Goal: Task Accomplishment & Management: Use online tool/utility

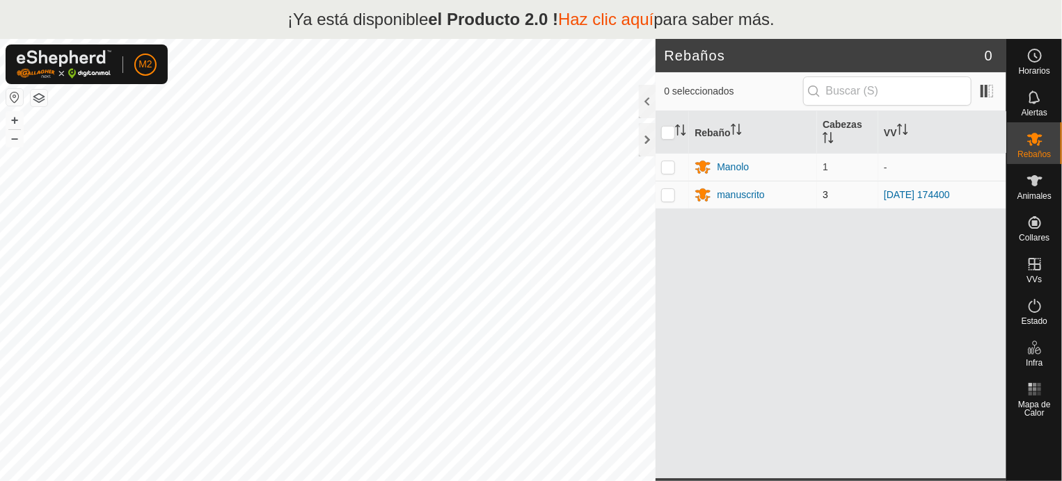
click at [669, 196] on p-checkbox at bounding box center [668, 194] width 14 height 11
click at [650, 142] on div at bounding box center [647, 139] width 17 height 33
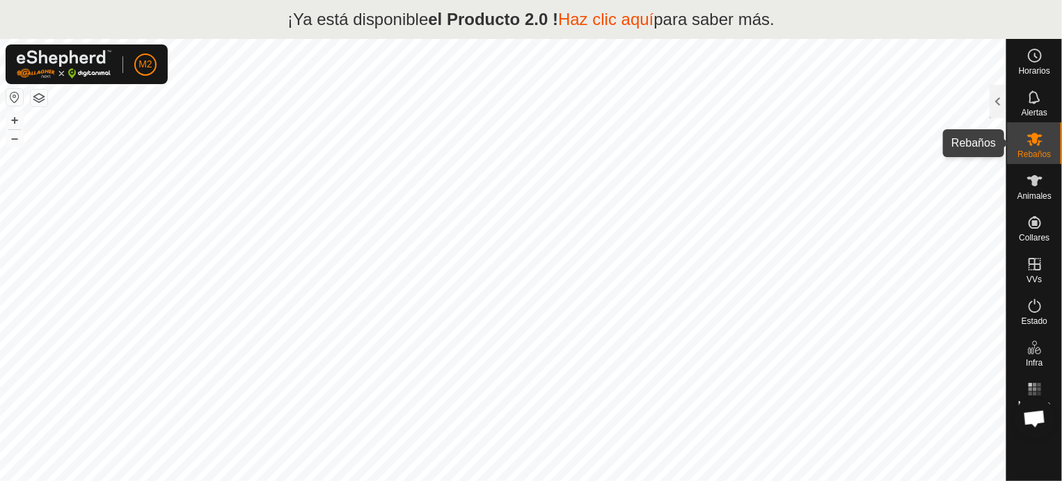
click at [1035, 143] on icon at bounding box center [1034, 139] width 15 height 13
click at [1000, 105] on div at bounding box center [997, 101] width 17 height 33
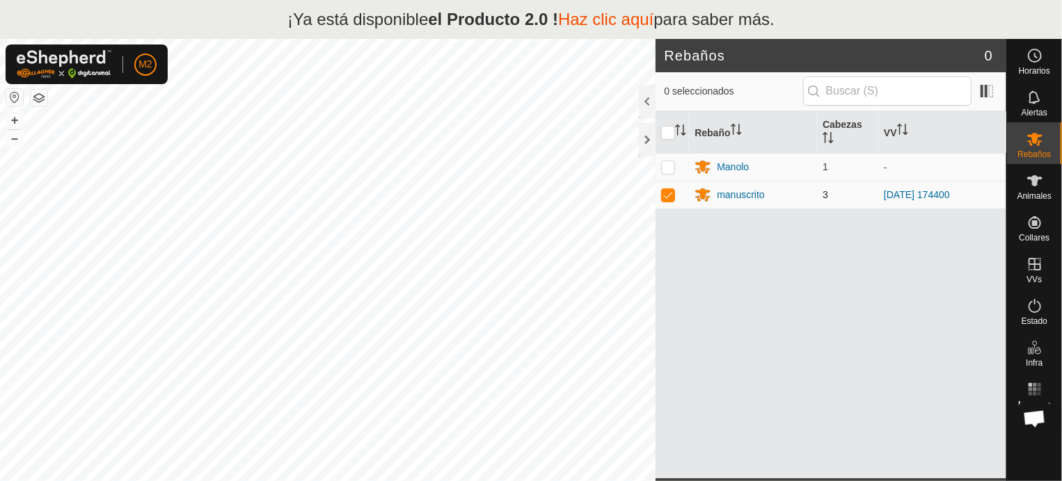
click at [671, 195] on p-checkbox at bounding box center [668, 194] width 14 height 11
checkbox input "true"
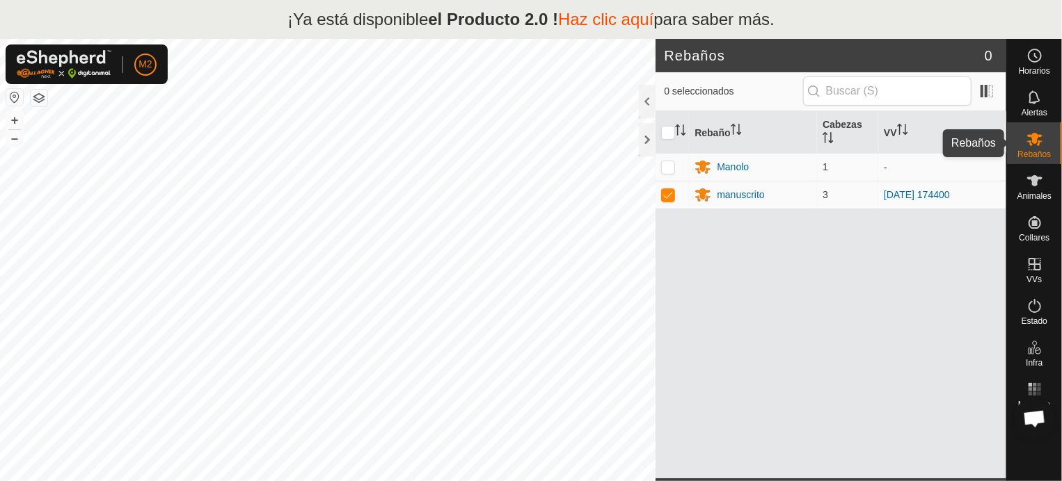
click at [1036, 149] on es-mob-svg-icon at bounding box center [1034, 139] width 25 height 22
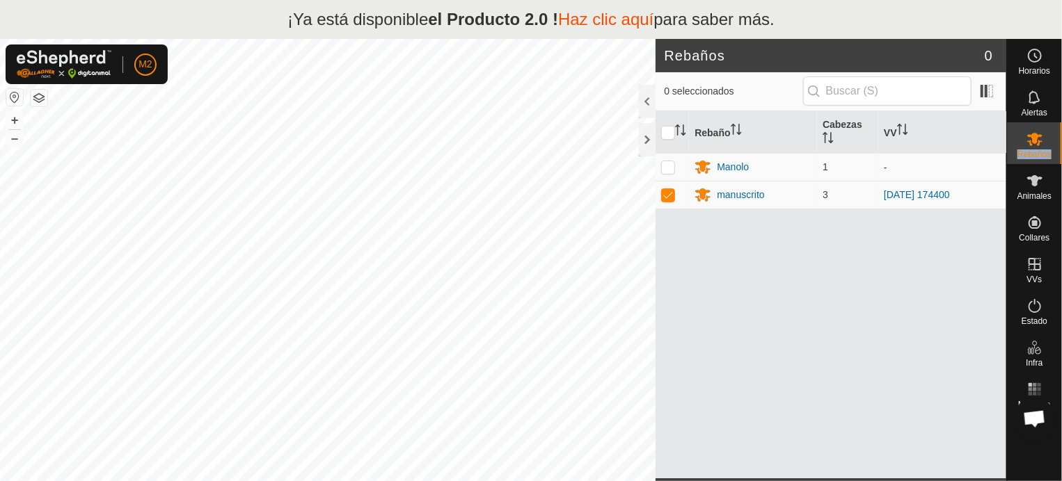
click at [1036, 149] on es-mob-svg-icon at bounding box center [1034, 139] width 25 height 22
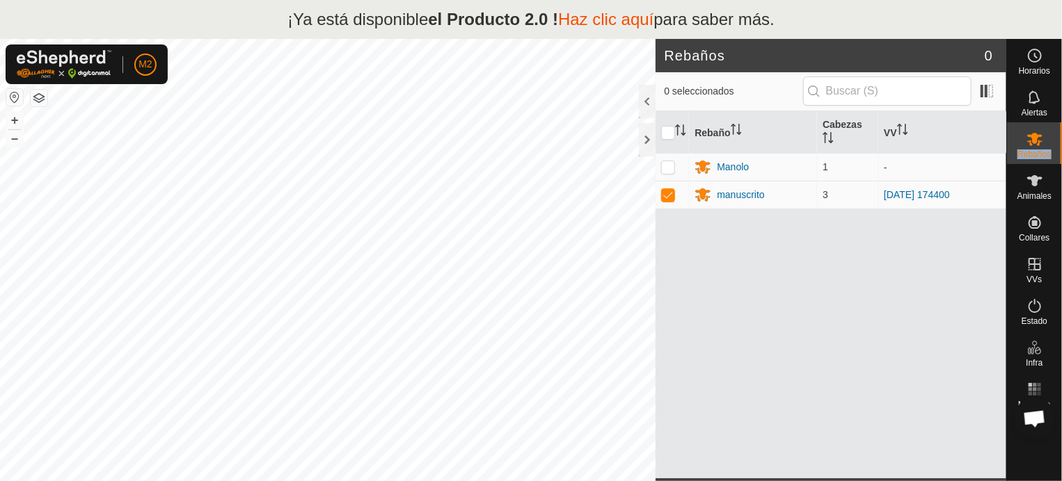
click at [1036, 149] on es-mob-svg-icon at bounding box center [1034, 139] width 25 height 22
drag, startPoint x: 865, startPoint y: 364, endPoint x: 856, endPoint y: 280, distance: 83.9
click at [856, 280] on div "Rebaño [PERSON_NAME] Manolo 1 - manuscrito 3 [DATE] 174400" at bounding box center [830, 294] width 351 height 367
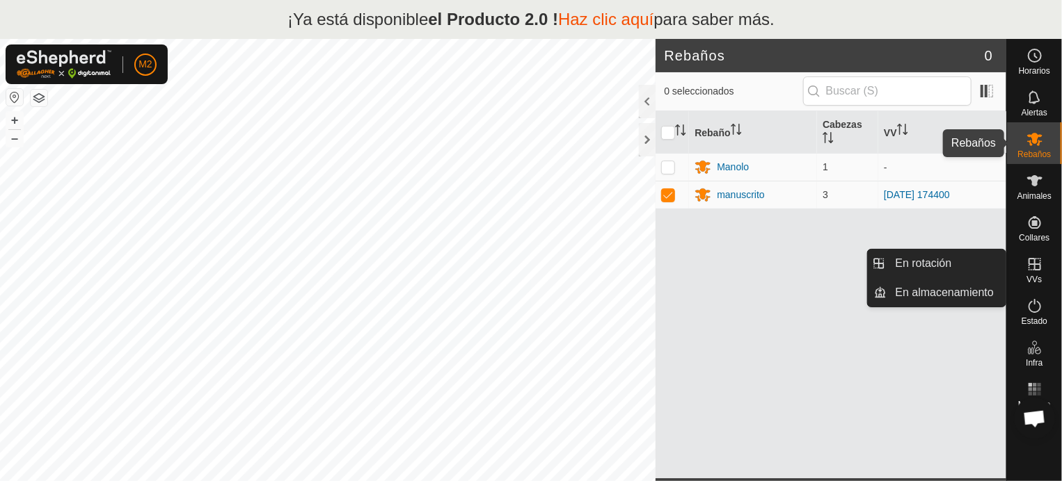
click at [1044, 145] on es-mob-svg-icon at bounding box center [1034, 139] width 25 height 22
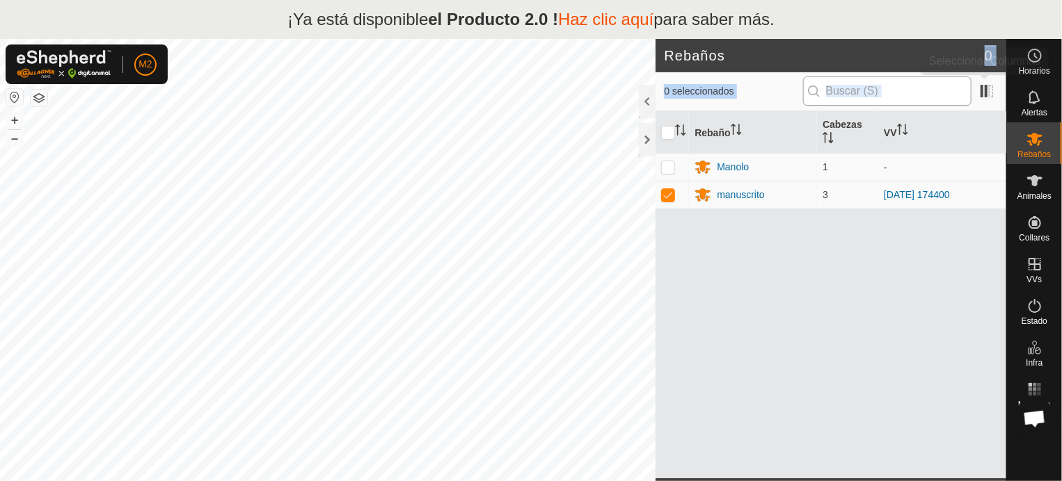
drag, startPoint x: 981, startPoint y: 61, endPoint x: 966, endPoint y: 99, distance: 41.2
click at [955, 130] on article "Rebaños 0 0 seleccionados Rebaño [PERSON_NAME] Manolo 1 - manuscrito 3 [DATE] 1…" at bounding box center [830, 279] width 351 height 481
drag, startPoint x: 871, startPoint y: 332, endPoint x: 847, endPoint y: 324, distance: 25.5
click at [871, 331] on div "Rebaño [PERSON_NAME] Manolo 1 - manuscrito 3 [DATE] 174400" at bounding box center [830, 294] width 351 height 367
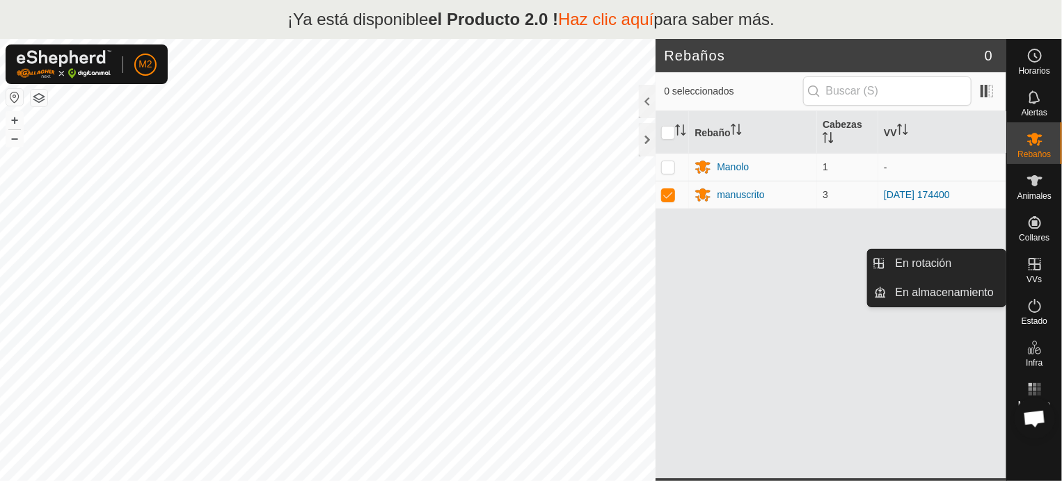
click at [1031, 263] on icon at bounding box center [1034, 264] width 17 height 17
click at [923, 258] on link "En rotación" at bounding box center [946, 264] width 119 height 28
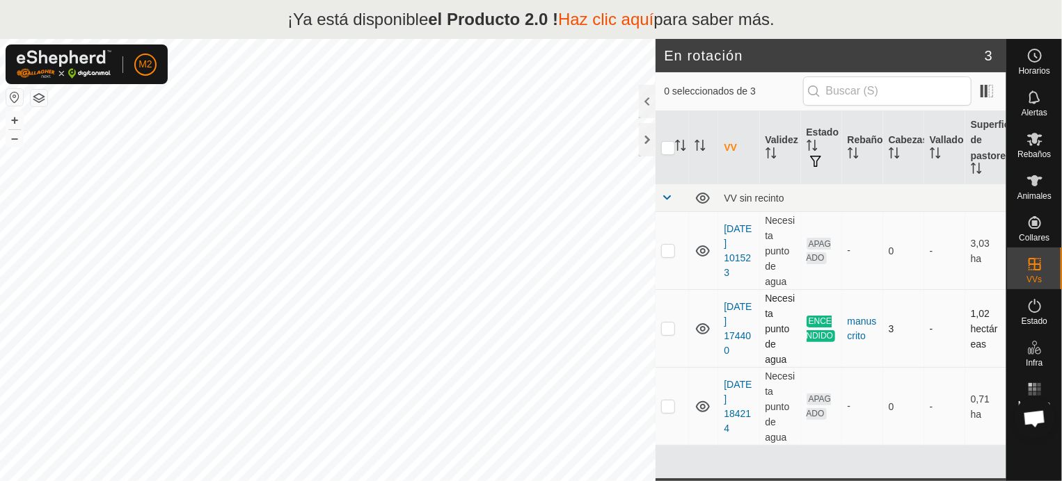
click at [671, 328] on p-checkbox at bounding box center [668, 328] width 14 height 11
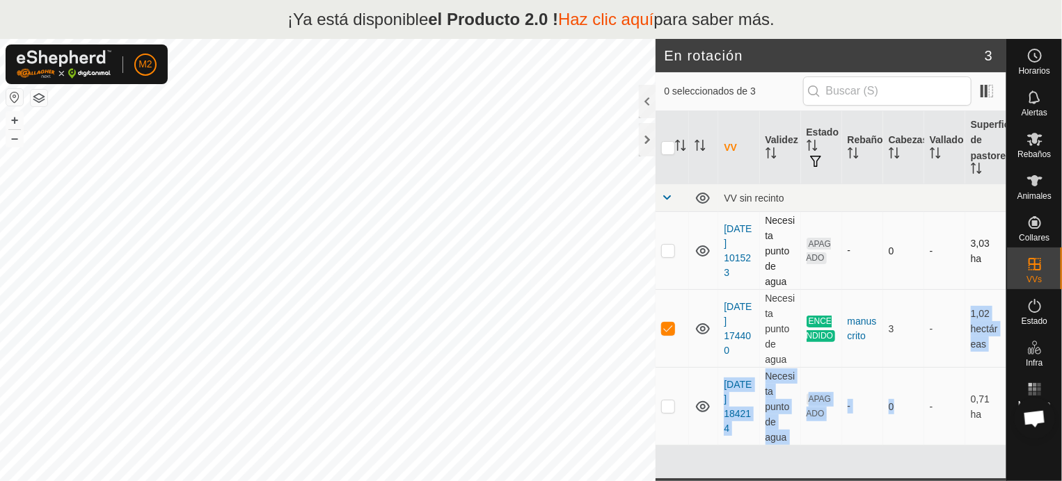
drag, startPoint x: 924, startPoint y: 404, endPoint x: 947, endPoint y: 278, distance: 128.0
click at [947, 278] on tbody "VV sin recinto [DATE] 101523 Necesita punto de agua APAGADO - 0 - 3,03 ha [DATE…" at bounding box center [830, 315] width 351 height 262
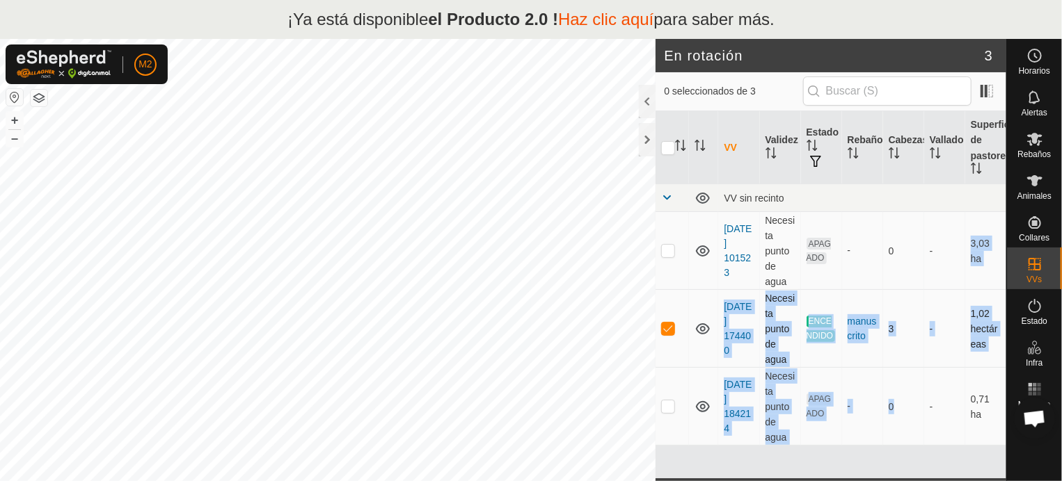
click at [664, 327] on p-checkbox at bounding box center [668, 328] width 14 height 11
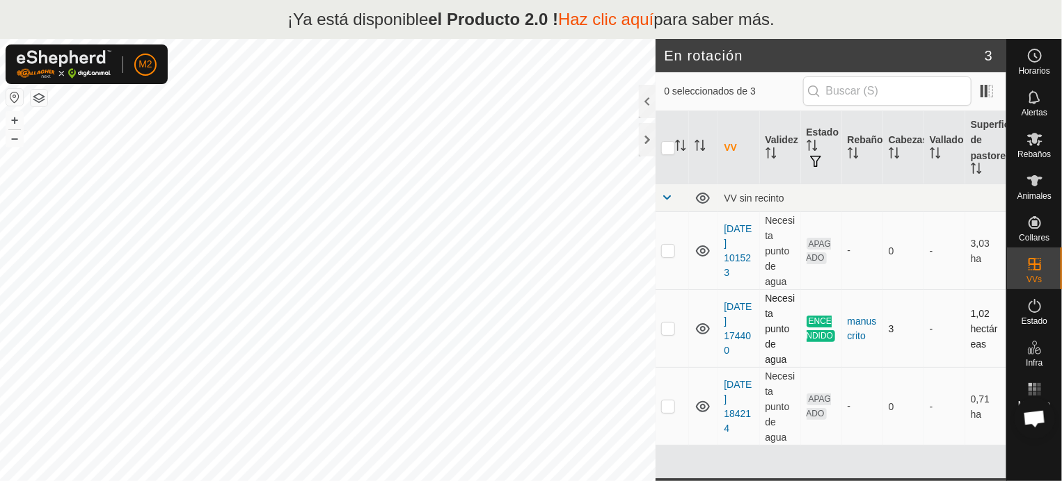
click at [665, 327] on p-checkbox at bounding box center [668, 328] width 14 height 11
checkbox input "true"
click at [1044, 151] on font "Rebaños" at bounding box center [1033, 155] width 33 height 10
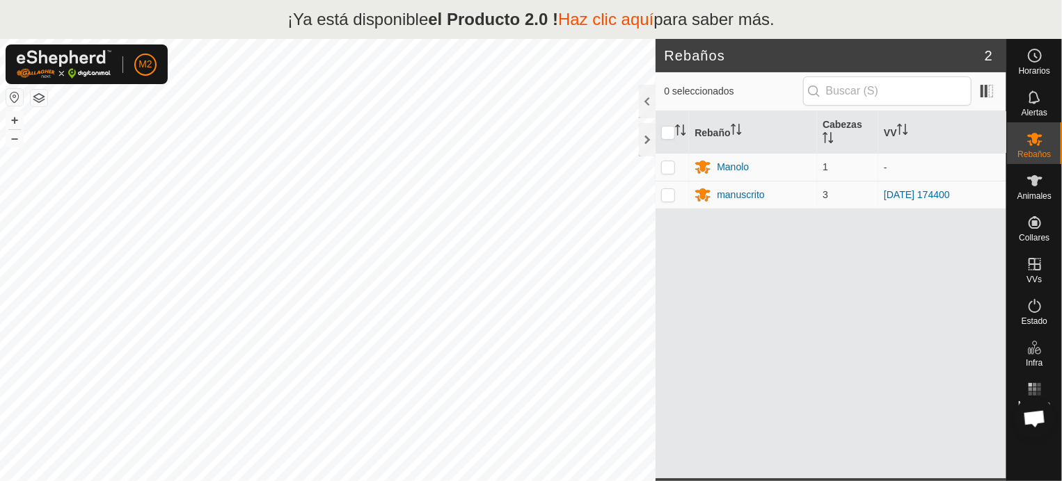
click at [1044, 151] on font "Rebaños" at bounding box center [1033, 155] width 33 height 10
click at [991, 65] on span "2" at bounding box center [988, 55] width 8 height 21
click at [991, 64] on span "2" at bounding box center [988, 55] width 8 height 21
click at [673, 195] on p-checkbox at bounding box center [668, 194] width 14 height 11
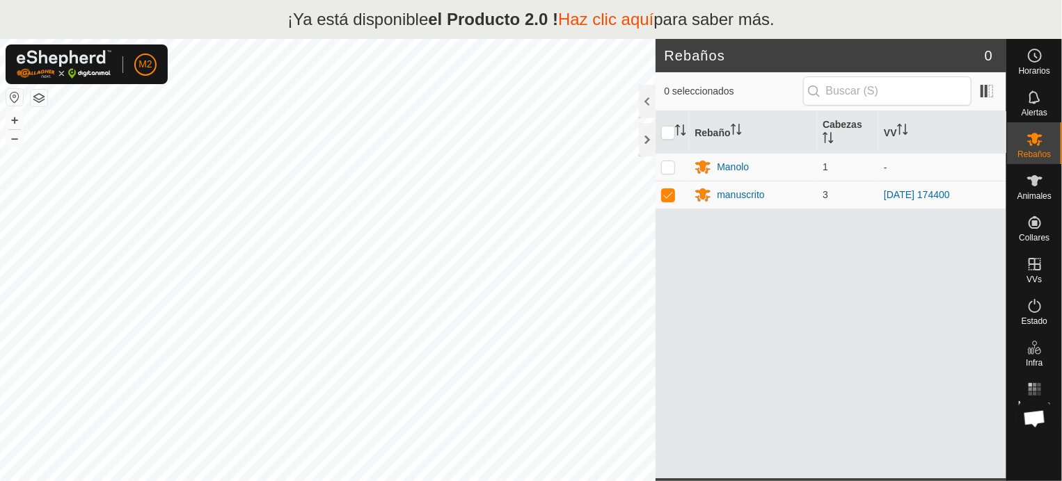
click at [1023, 476] on div at bounding box center [1034, 450] width 55 height 55
drag, startPoint x: 1023, startPoint y: 476, endPoint x: 1013, endPoint y: 463, distance: 15.9
click at [1023, 477] on div at bounding box center [1034, 450] width 55 height 55
click at [938, 322] on div "Rebaño [PERSON_NAME] Manolo 1 - manuscrito 3 [DATE] 174400" at bounding box center [830, 294] width 351 height 367
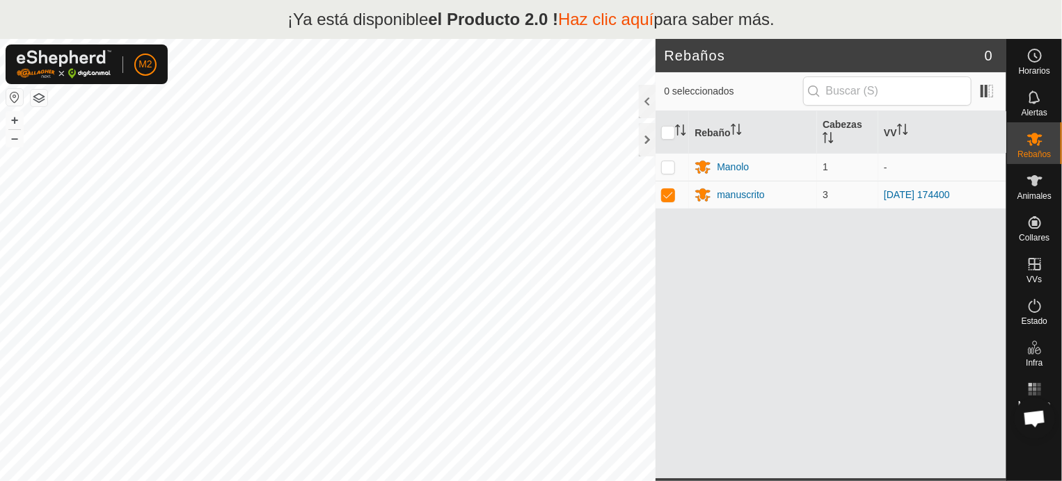
drag, startPoint x: 938, startPoint y: 279, endPoint x: 813, endPoint y: 413, distance: 183.6
click at [911, 335] on div "Rebaño [PERSON_NAME] Manolo 1 - manuscrito 3 [DATE] 174400" at bounding box center [830, 294] width 351 height 367
drag, startPoint x: 780, startPoint y: 444, endPoint x: 775, endPoint y: 453, distance: 10.3
click at [778, 446] on div "Rebaño [PERSON_NAME] Manolo 1 - manuscrito 3 [DATE] 174400" at bounding box center [830, 294] width 351 height 367
click at [777, 472] on div "Rebaño [PERSON_NAME] Manolo 1 - manuscrito 3 [DATE] 174400" at bounding box center [830, 294] width 351 height 367
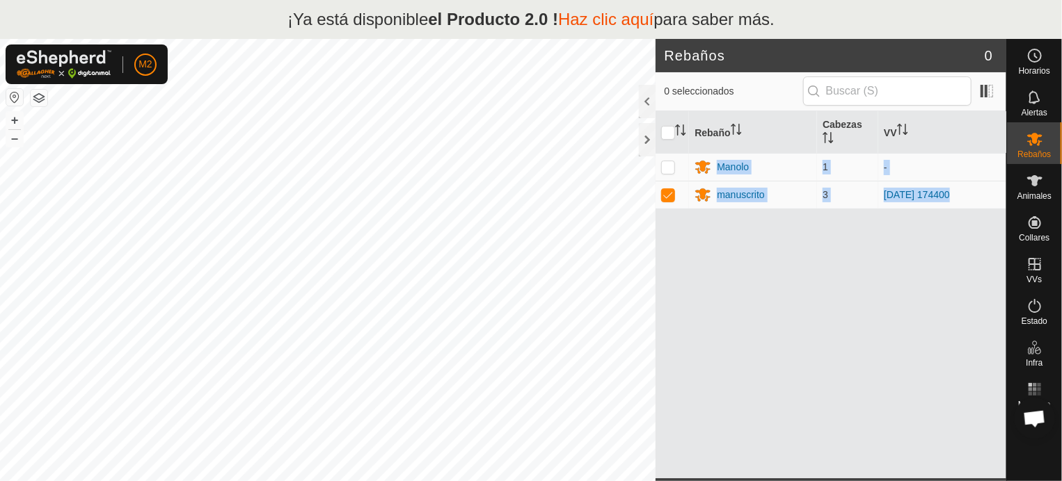
click at [777, 481] on article "Rebaños 0 0 seleccionados Rebaño [PERSON_NAME] Manolo 1 - manuscrito 3 [DATE] 1…" at bounding box center [830, 279] width 351 height 481
click at [735, 268] on div "Rebaño [PERSON_NAME] Manolo 1 - manuscrito 3 [DATE] 174400" at bounding box center [830, 294] width 351 height 367
click at [672, 194] on p-checkbox at bounding box center [668, 194] width 14 height 11
checkbox input "true"
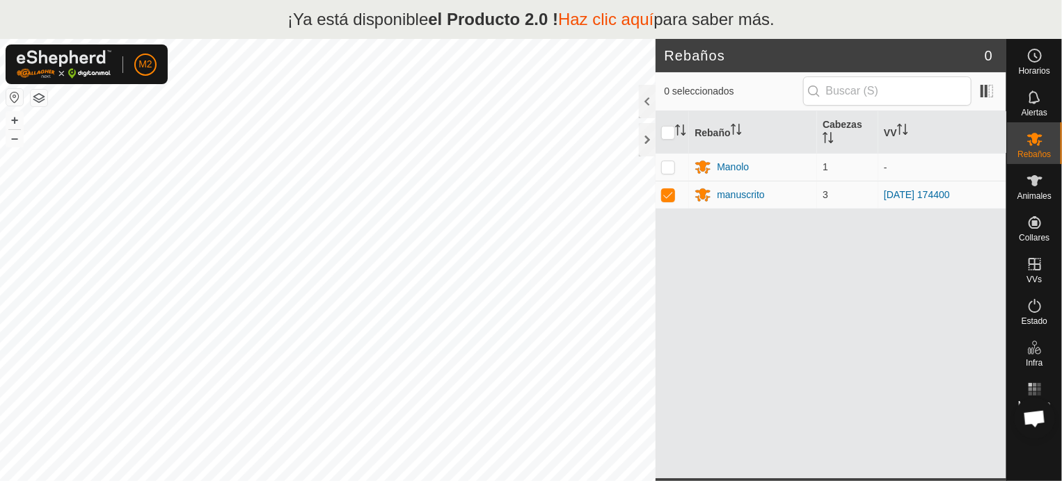
drag, startPoint x: 780, startPoint y: 271, endPoint x: 698, endPoint y: 262, distance: 82.0
click at [698, 262] on div "Rebaño [PERSON_NAME] Manolo 1 - manuscrito 3 [DATE] 174400" at bounding box center [830, 294] width 351 height 367
click at [1028, 468] on div at bounding box center [1034, 450] width 55 height 55
click at [1019, 469] on div at bounding box center [1034, 450] width 55 height 55
click at [669, 166] on p-checkbox at bounding box center [668, 166] width 14 height 11
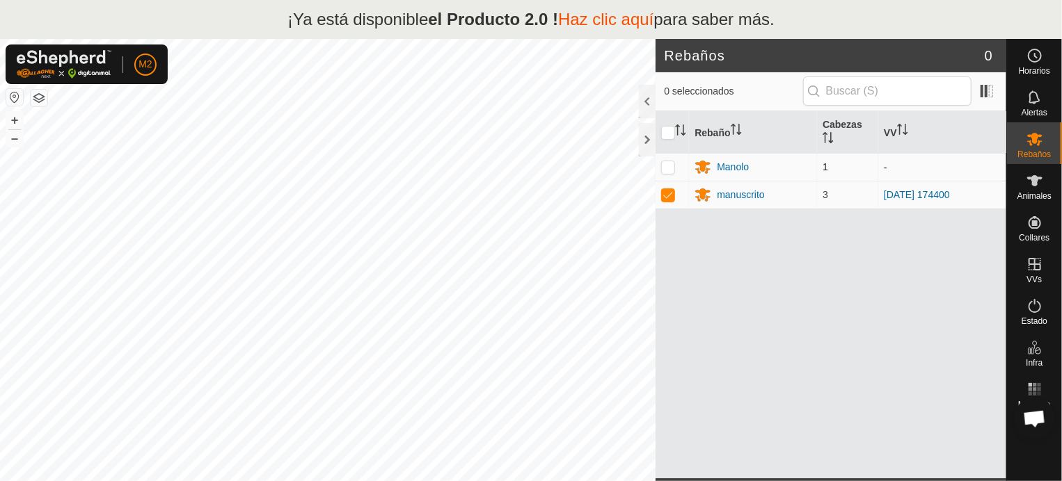
checkbox input "true"
click at [667, 126] on input "checkbox" at bounding box center [668, 133] width 14 height 14
checkbox input "false"
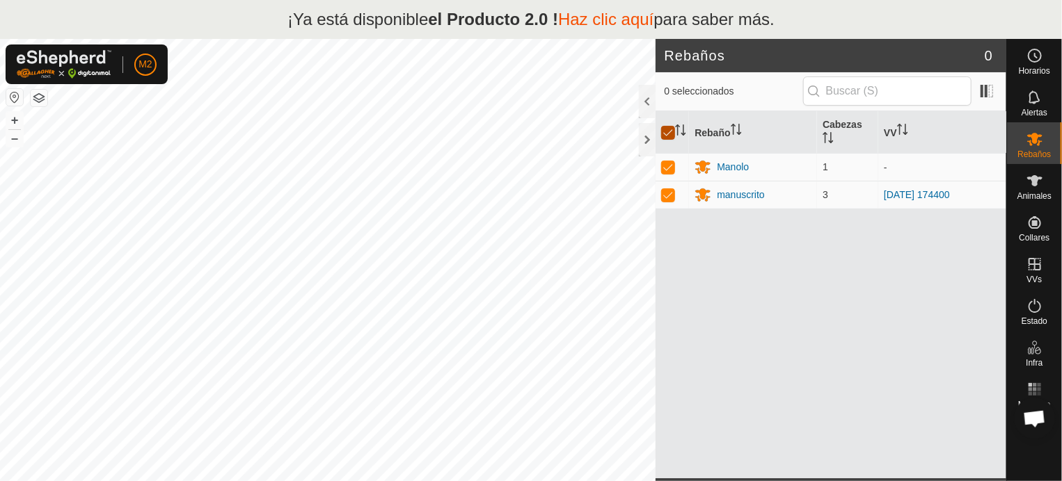
checkbox input "false"
click at [669, 166] on p-checkbox at bounding box center [668, 166] width 14 height 11
checkbox input "true"
click at [820, 94] on p-inputicon at bounding box center [813, 91] width 11 height 11
drag, startPoint x: 820, startPoint y: 94, endPoint x: 916, endPoint y: 94, distance: 96.0
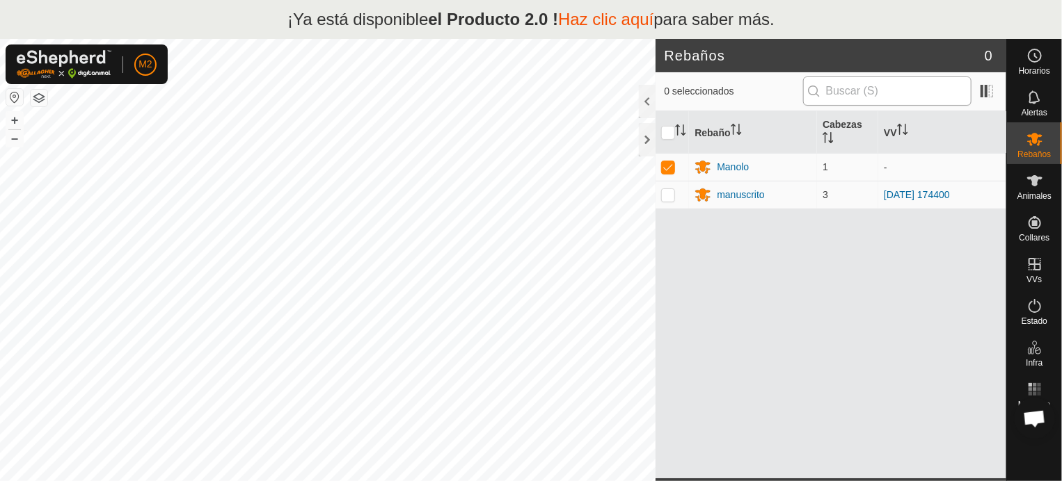
click at [837, 94] on p-iconfield at bounding box center [887, 91] width 168 height 29
click at [975, 91] on app-column-selector at bounding box center [984, 91] width 26 height 27
click at [989, 95] on span at bounding box center [986, 91] width 22 height 22
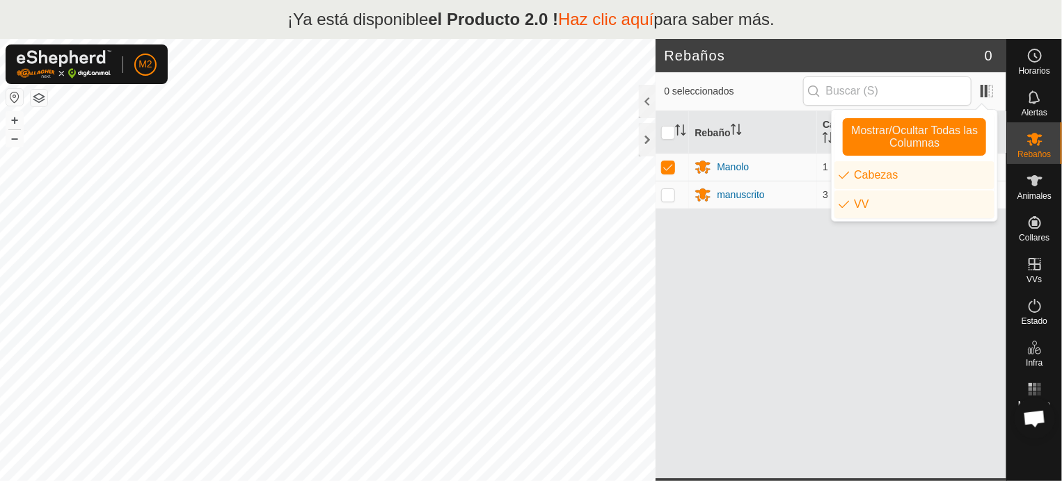
click at [1002, 93] on div "0 seleccionados" at bounding box center [830, 91] width 351 height 39
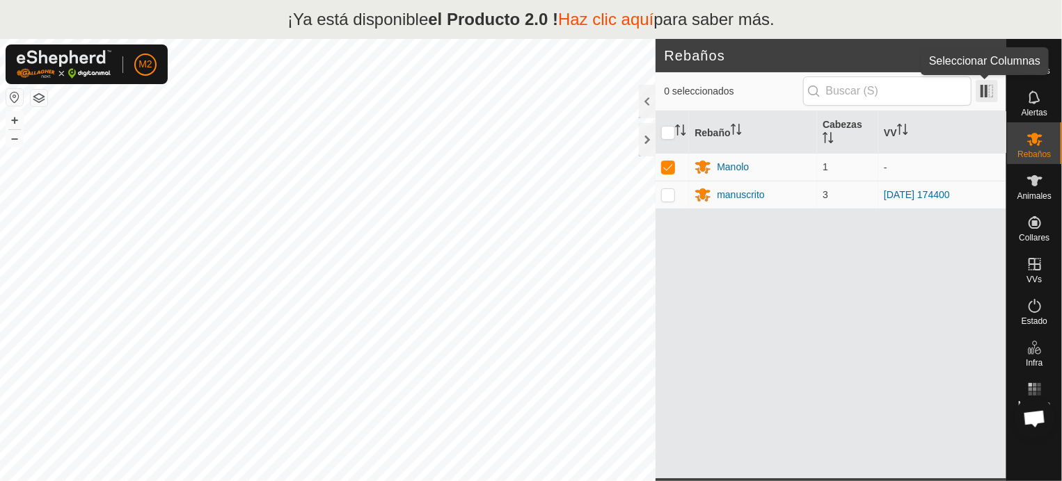
click at [989, 96] on span at bounding box center [986, 91] width 22 height 22
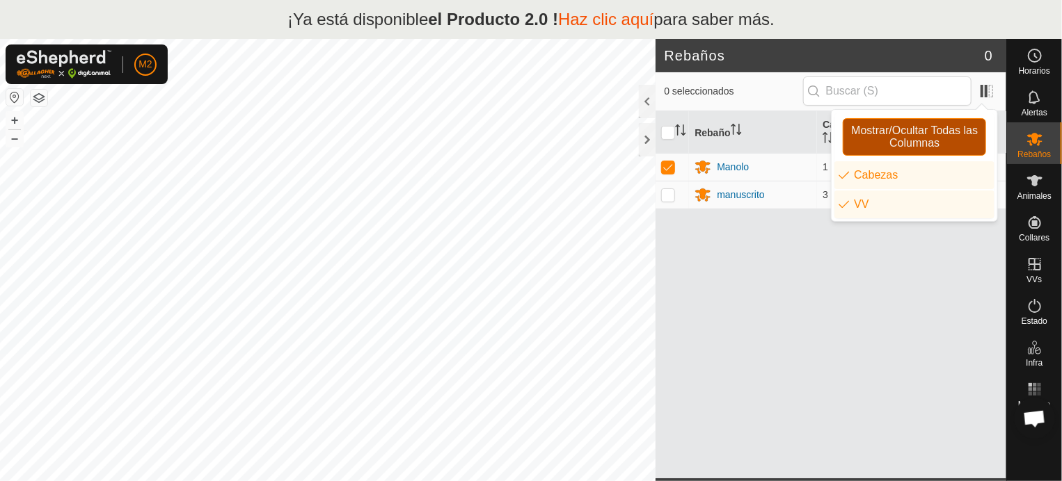
click at [932, 138] on font "Mostrar/Ocultar Todas las Columnas" at bounding box center [914, 137] width 127 height 24
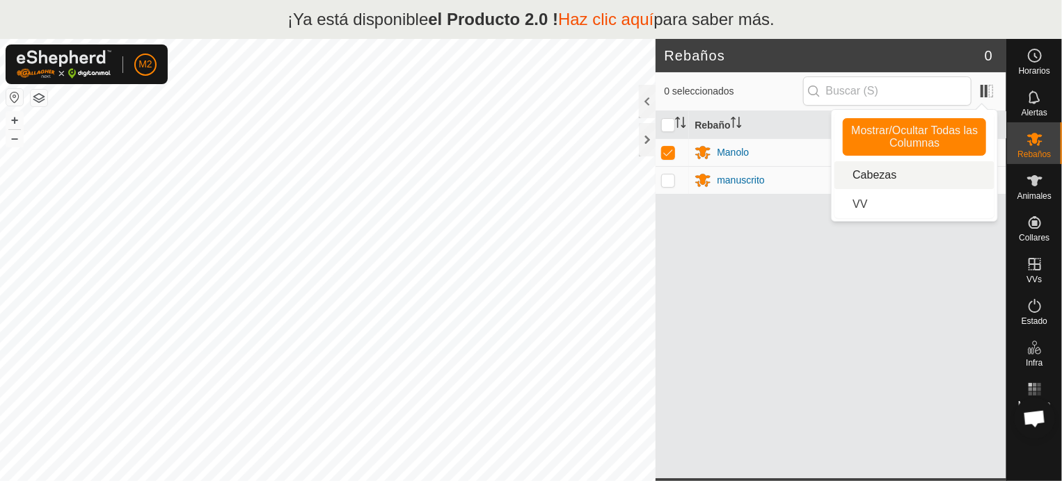
click at [669, 180] on p-checkbox at bounding box center [668, 180] width 14 height 11
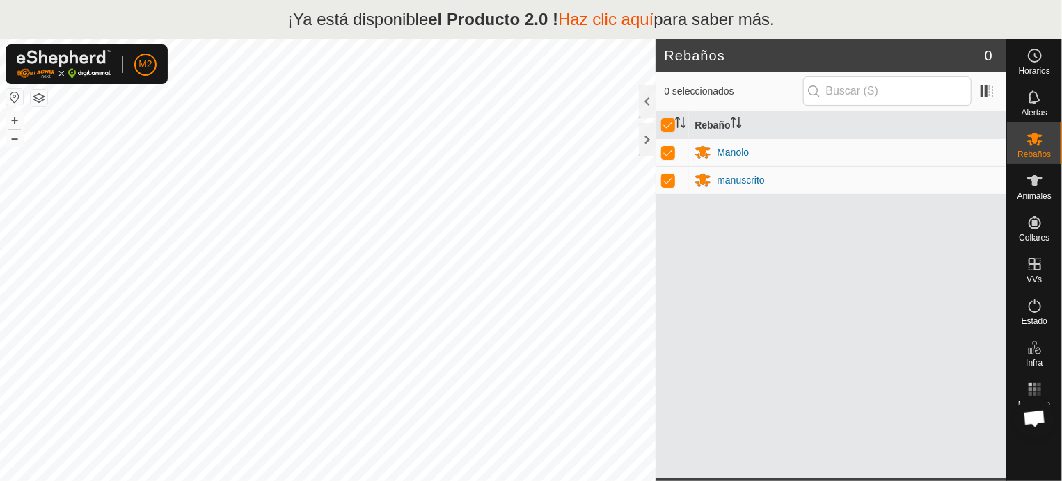
checkbox input "true"
click at [669, 180] on p-checkbox at bounding box center [668, 180] width 14 height 11
checkbox input "false"
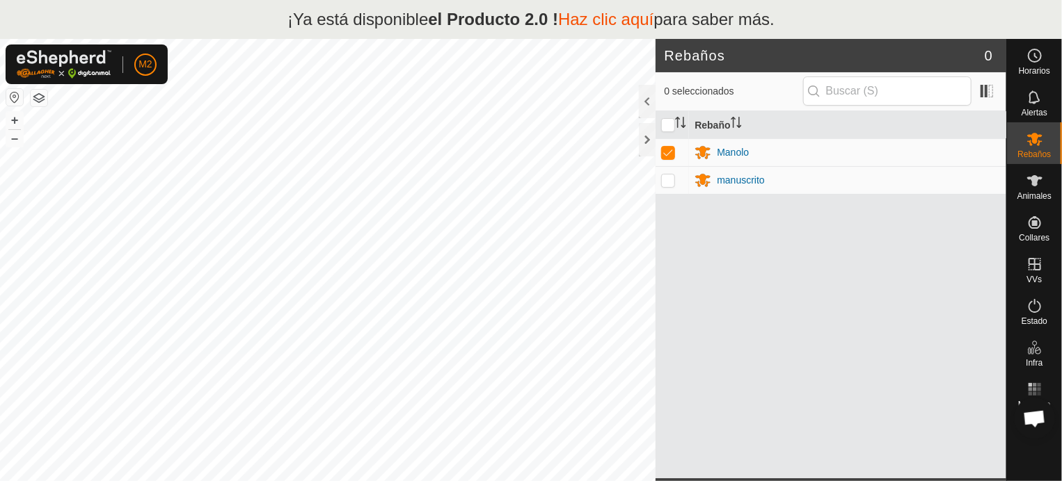
click at [669, 180] on p-checkbox at bounding box center [668, 180] width 14 height 11
checkbox input "true"
click at [665, 122] on input "checkbox" at bounding box center [668, 125] width 14 height 14
checkbox input "false"
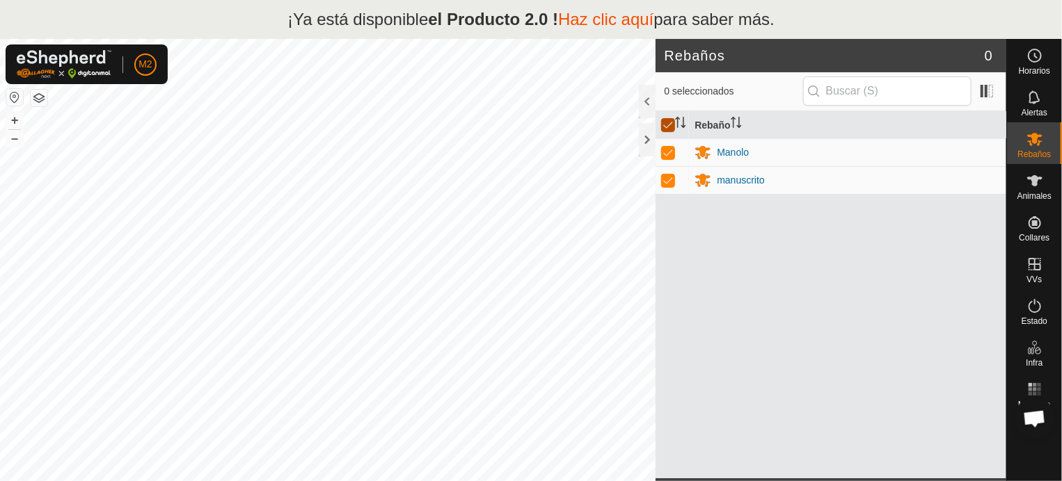
checkbox input "false"
click at [670, 183] on p-checkbox at bounding box center [668, 180] width 14 height 11
click at [989, 92] on span at bounding box center [986, 91] width 22 height 22
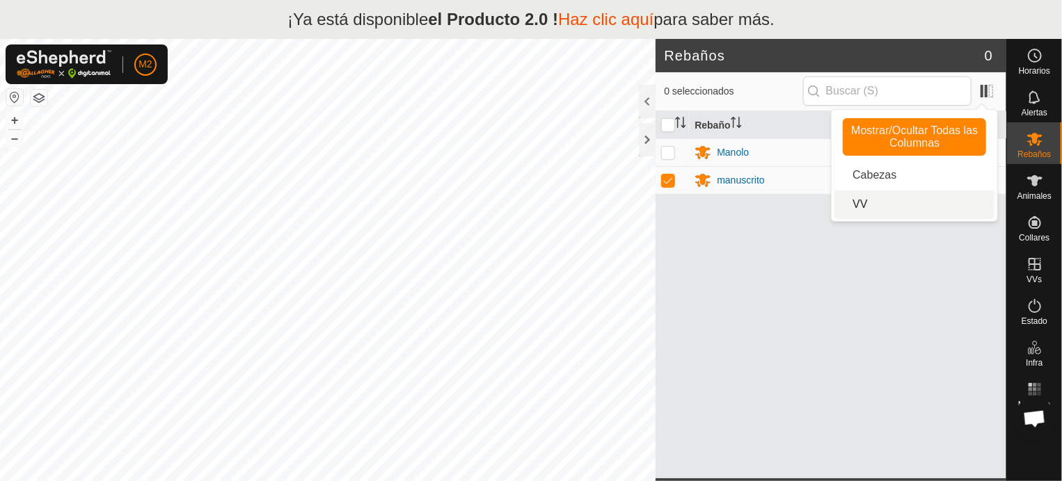
click at [886, 205] on li "VV" at bounding box center [914, 205] width 160 height 28
click at [875, 175] on li "Cabezas" at bounding box center [914, 175] width 160 height 28
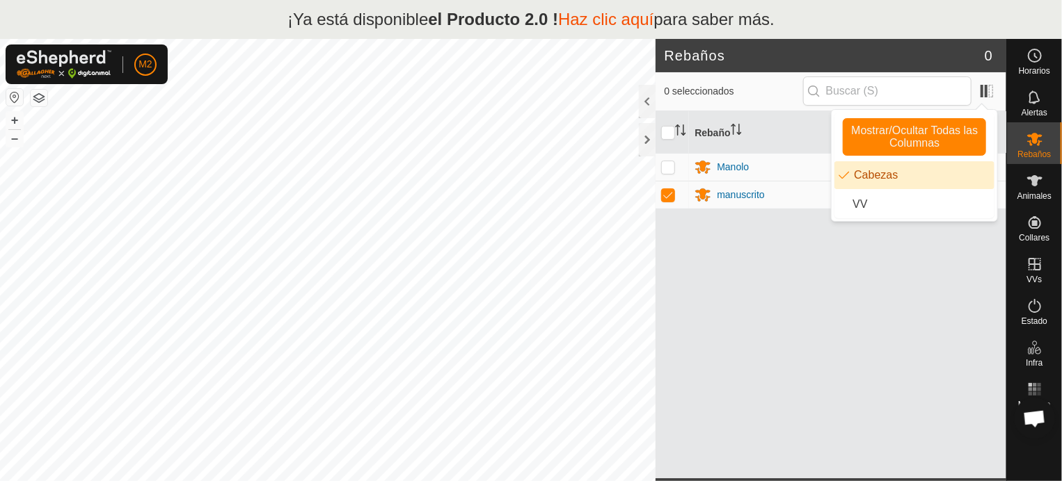
click at [875, 175] on li "Cabezas" at bounding box center [914, 175] width 160 height 28
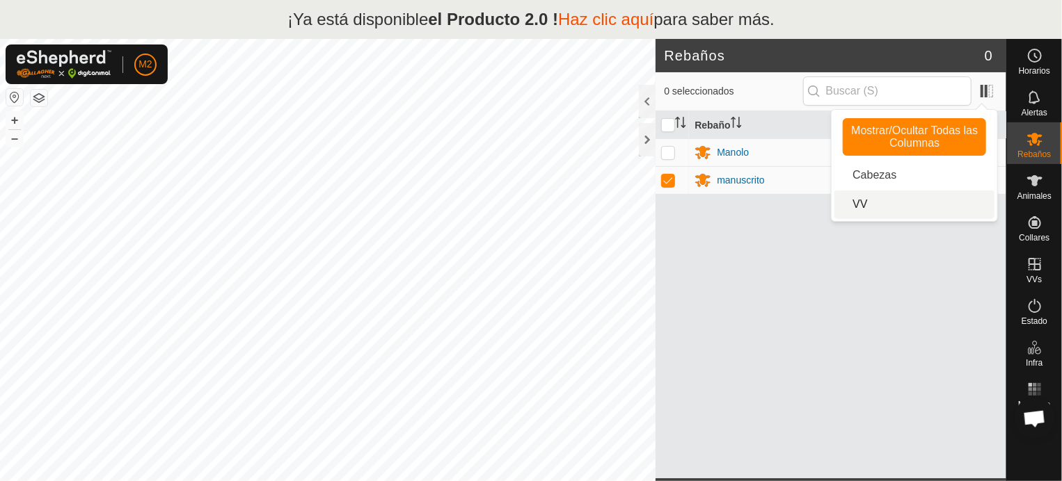
click at [899, 269] on div "Rebaño Manolo manuscrito" at bounding box center [830, 294] width 351 height 367
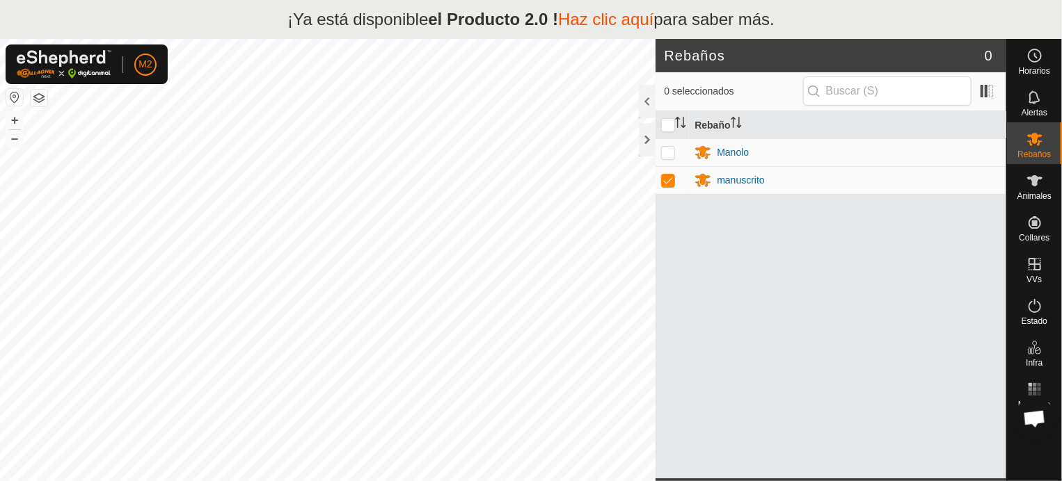
click at [713, 192] on td "manuscrito" at bounding box center [847, 180] width 317 height 28
click at [685, 254] on div "Rebaño Manolo manuscrito" at bounding box center [830, 294] width 351 height 367
click at [1044, 147] on es-mob-svg-icon at bounding box center [1034, 139] width 25 height 22
click at [669, 178] on p-checkbox at bounding box center [668, 180] width 14 height 11
checkbox input "false"
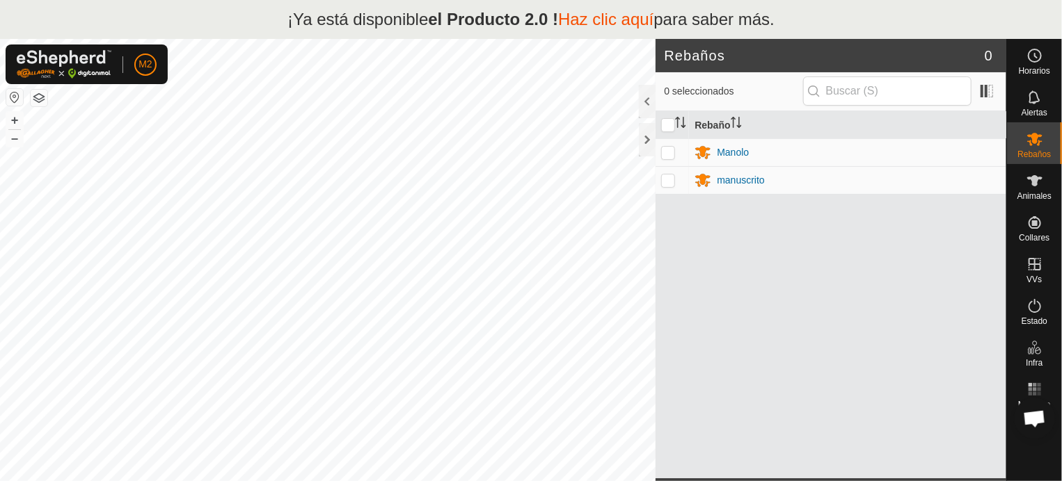
drag, startPoint x: 808, startPoint y: 405, endPoint x: 821, endPoint y: 294, distance: 111.4
click at [822, 296] on div "Rebaño Manolo manuscrito" at bounding box center [830, 294] width 351 height 367
drag, startPoint x: 815, startPoint y: 294, endPoint x: 801, endPoint y: 336, distance: 44.7
click at [801, 336] on div "Rebaño Manolo manuscrito" at bounding box center [830, 294] width 351 height 367
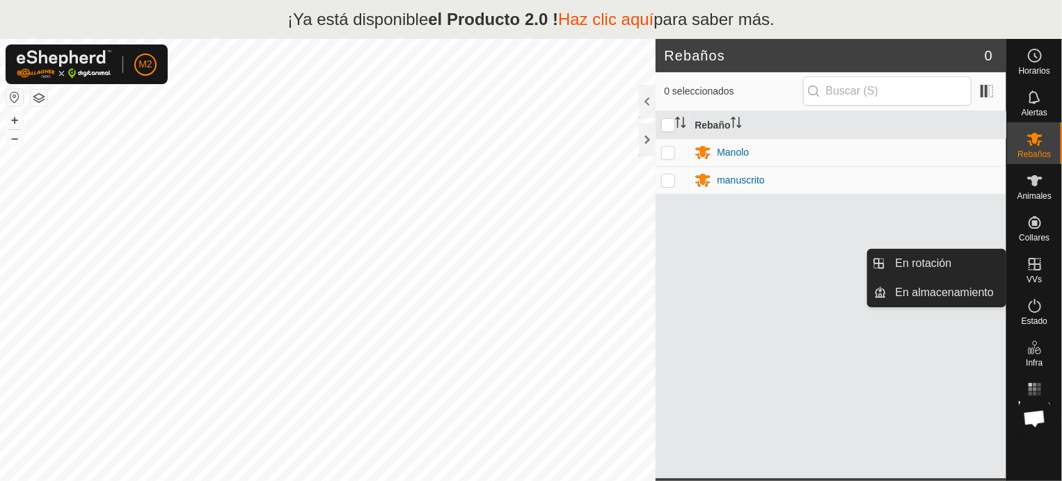
click at [1032, 266] on icon at bounding box center [1034, 264] width 17 height 17
click at [950, 264] on link "En rotación" at bounding box center [946, 264] width 119 height 28
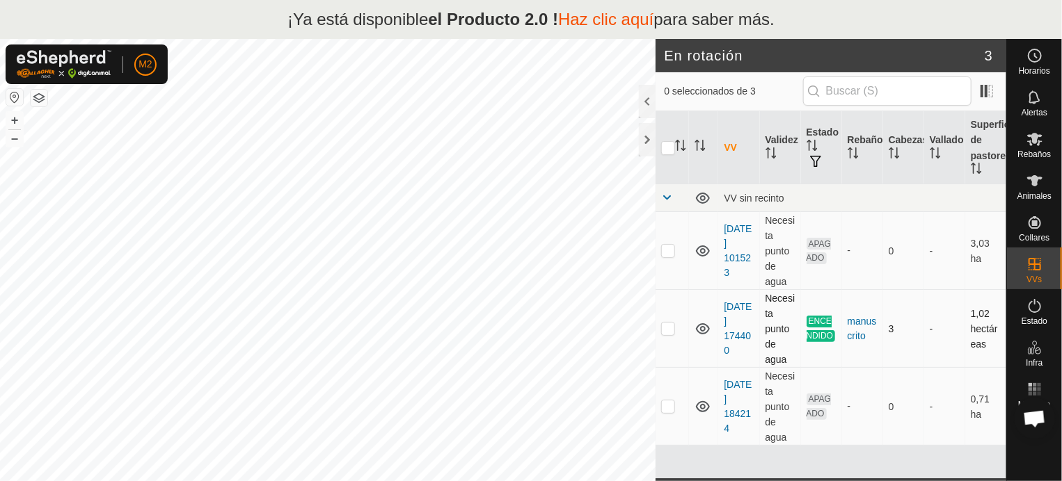
click at [670, 333] on p-checkbox at bounding box center [668, 328] width 14 height 11
checkbox input "true"
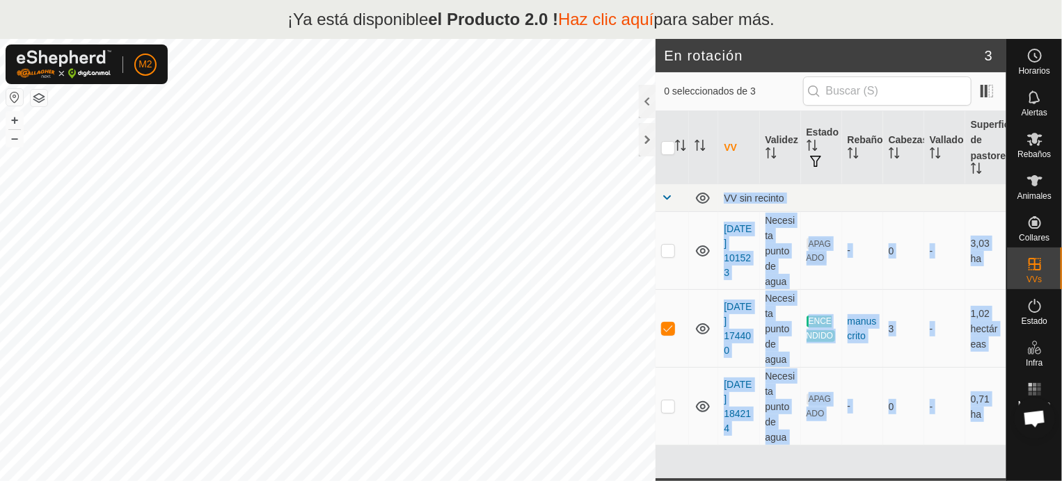
drag, startPoint x: 1001, startPoint y: 473, endPoint x: 984, endPoint y: 458, distance: 22.7
click at [984, 458] on div "VV Validez Estado Rebaño [PERSON_NAME] Superficie de pastoreo VV sin recinto [D…" at bounding box center [830, 294] width 351 height 367
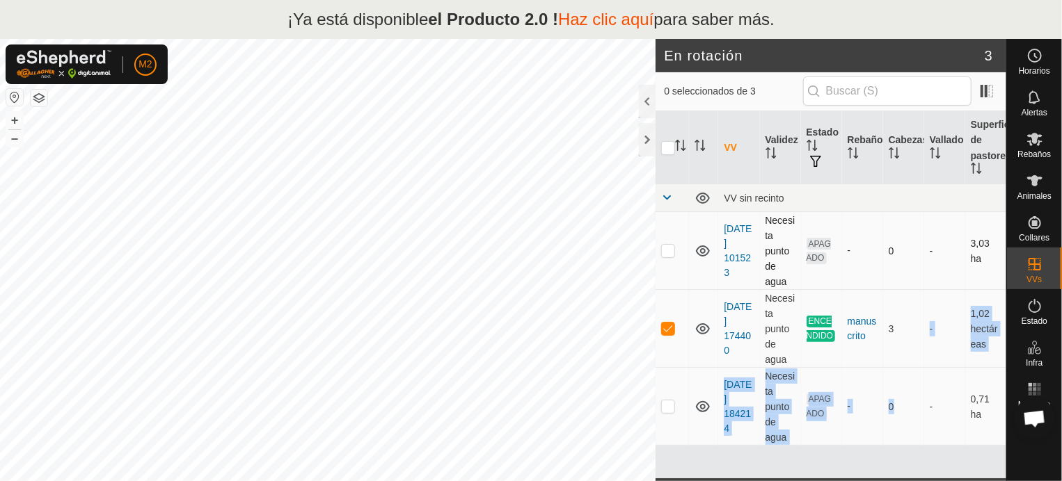
drag, startPoint x: 911, startPoint y: 433, endPoint x: 894, endPoint y: 219, distance: 215.0
click at [912, 251] on tbody "VV sin recinto [DATE] 101523 Necesita punto de agua APAGADO - 0 - 3,03 ha [DATE…" at bounding box center [830, 315] width 351 height 262
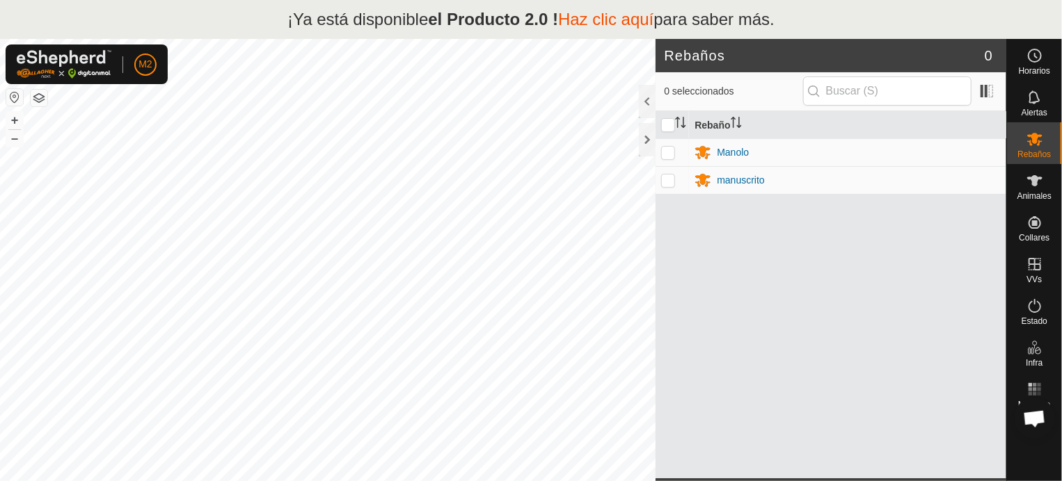
click at [666, 177] on p-checkbox at bounding box center [668, 180] width 14 height 11
checkbox input "true"
click at [663, 150] on p-checkbox at bounding box center [668, 152] width 14 height 11
checkbox input "true"
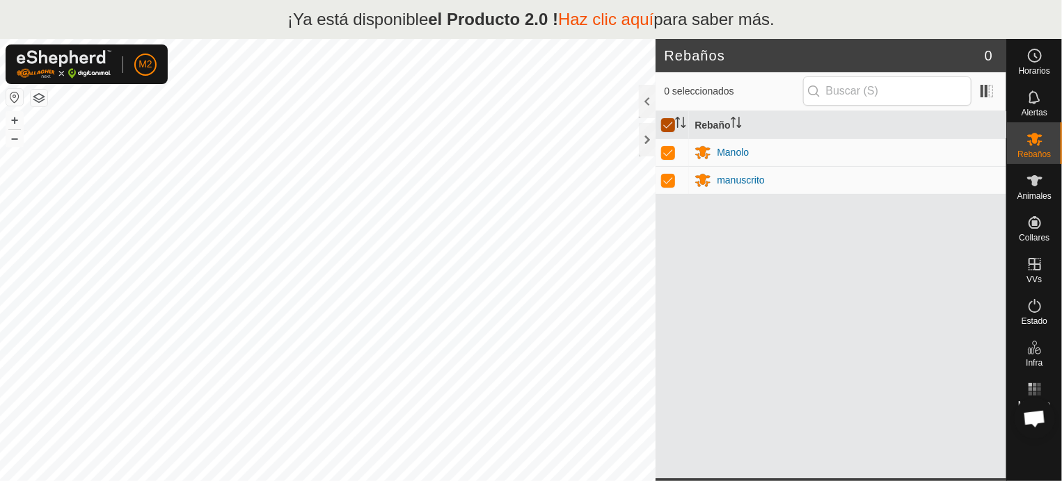
click at [665, 124] on input "checkbox" at bounding box center [668, 125] width 14 height 14
checkbox input "false"
click at [666, 154] on p-checkbox at bounding box center [668, 152] width 14 height 11
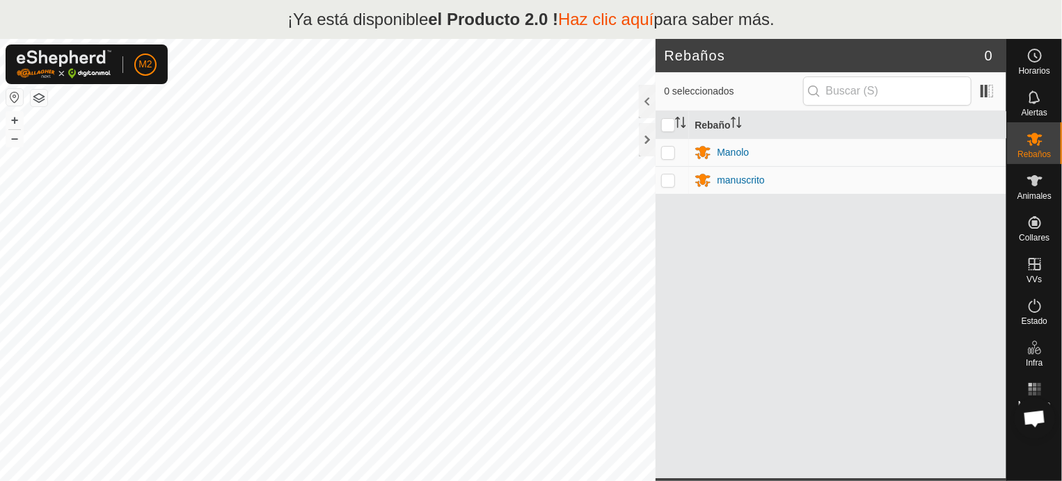
checkbox input "true"
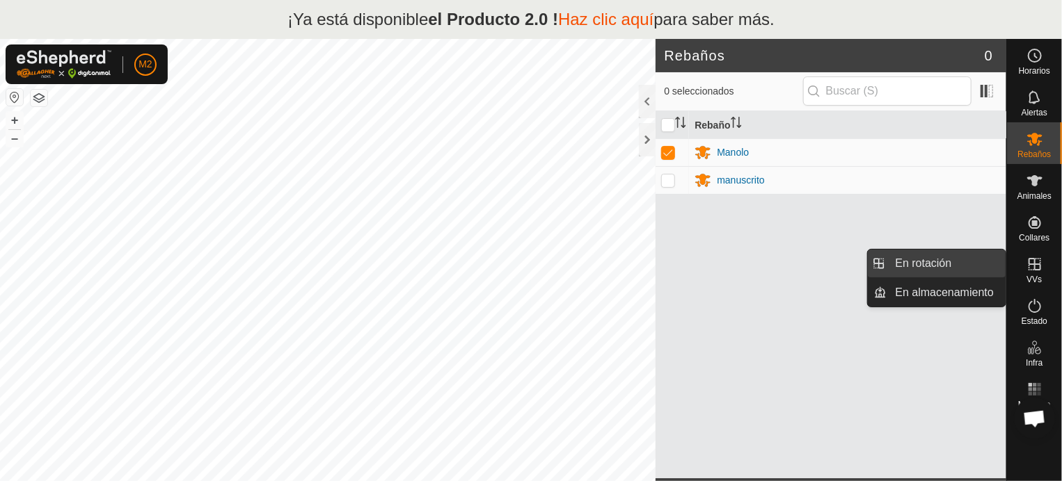
click at [952, 262] on link "En rotación" at bounding box center [946, 264] width 119 height 28
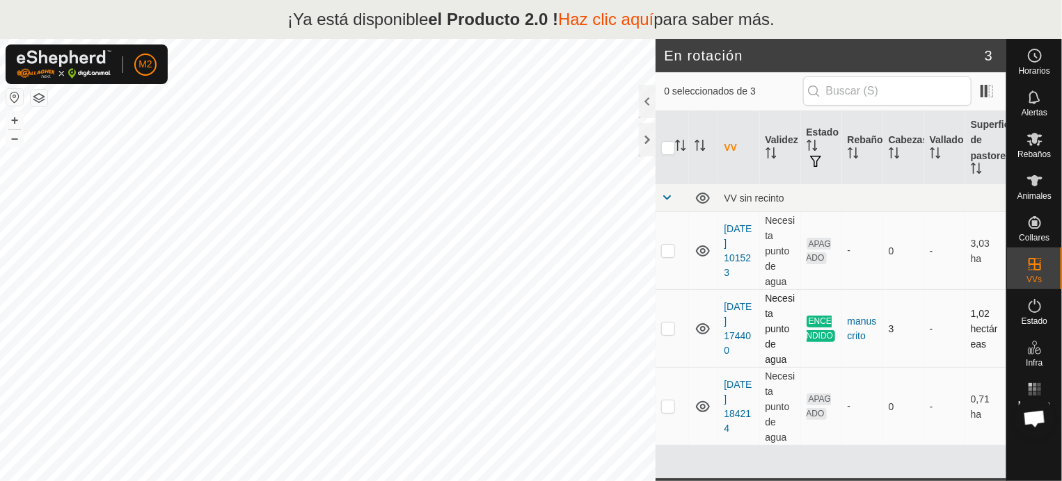
click at [669, 329] on p-checkbox at bounding box center [668, 328] width 14 height 11
checkbox input "true"
drag, startPoint x: 880, startPoint y: 475, endPoint x: 902, endPoint y: 458, distance: 27.3
click at [879, 470] on div "VV Validez Estado Rebaño [PERSON_NAME] Superficie de pastoreo VV sin recinto [D…" at bounding box center [830, 294] width 351 height 367
click at [731, 144] on font "VV" at bounding box center [730, 147] width 13 height 11
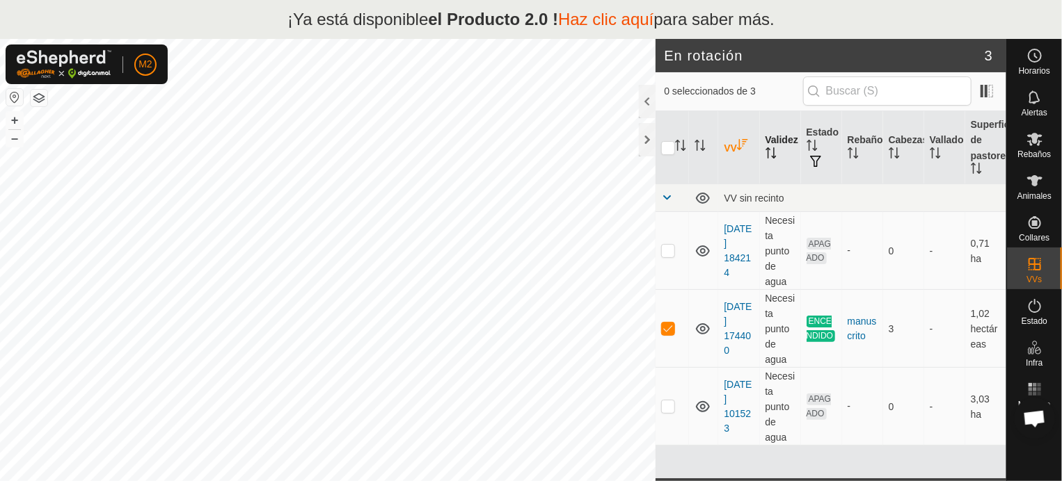
click at [783, 138] on font "Validez" at bounding box center [781, 139] width 33 height 11
click at [831, 126] on font "Estado" at bounding box center [822, 131] width 33 height 11
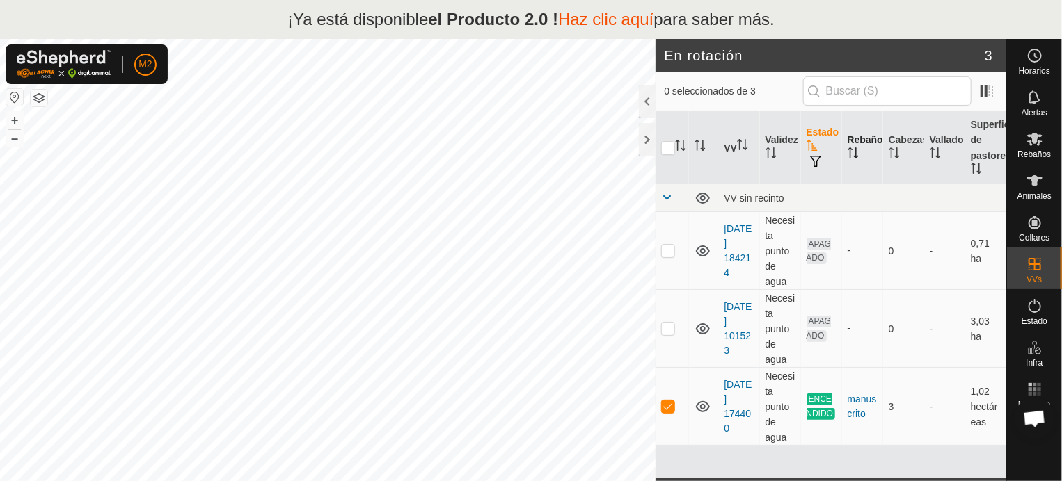
click at [879, 141] on font "Rebaño" at bounding box center [864, 139] width 35 height 11
click at [942, 144] on font "Vallado" at bounding box center [946, 139] width 34 height 11
click at [995, 118] on th "Superficie de pastoreo" at bounding box center [985, 147] width 41 height 73
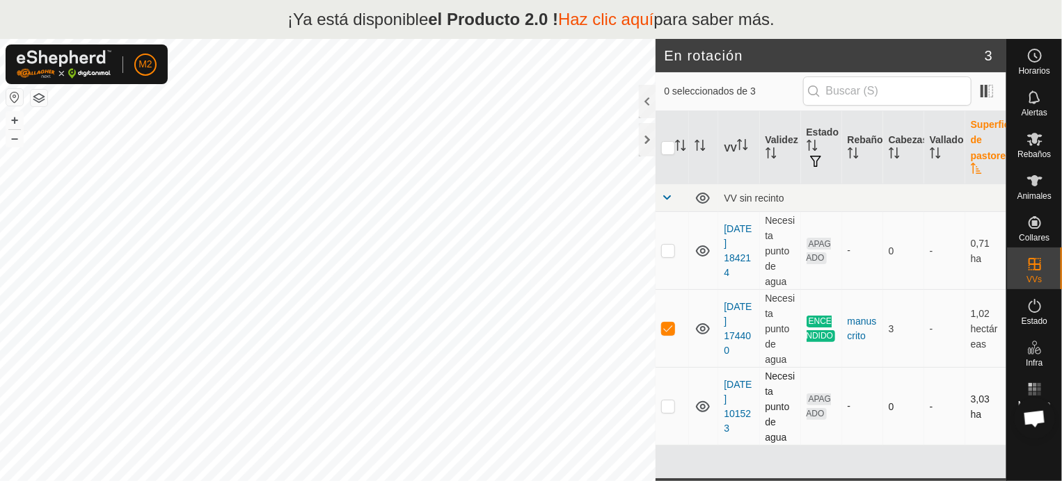
click at [664, 408] on p-checkbox at bounding box center [668, 406] width 14 height 11
checkbox input "true"
click at [1027, 152] on font "Rebaños" at bounding box center [1033, 155] width 33 height 10
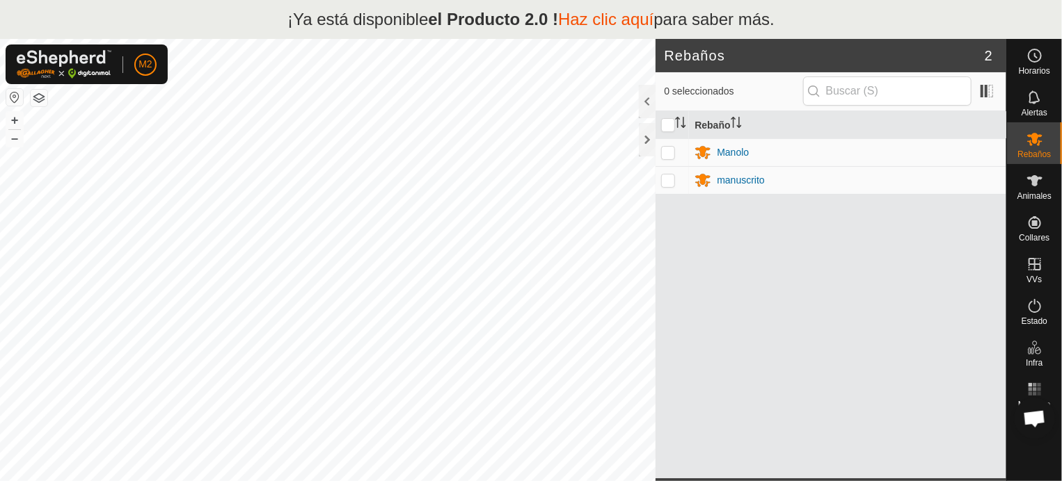
click at [662, 182] on p-checkbox at bounding box center [668, 180] width 14 height 11
checkbox input "true"
click at [980, 92] on span at bounding box center [986, 91] width 22 height 22
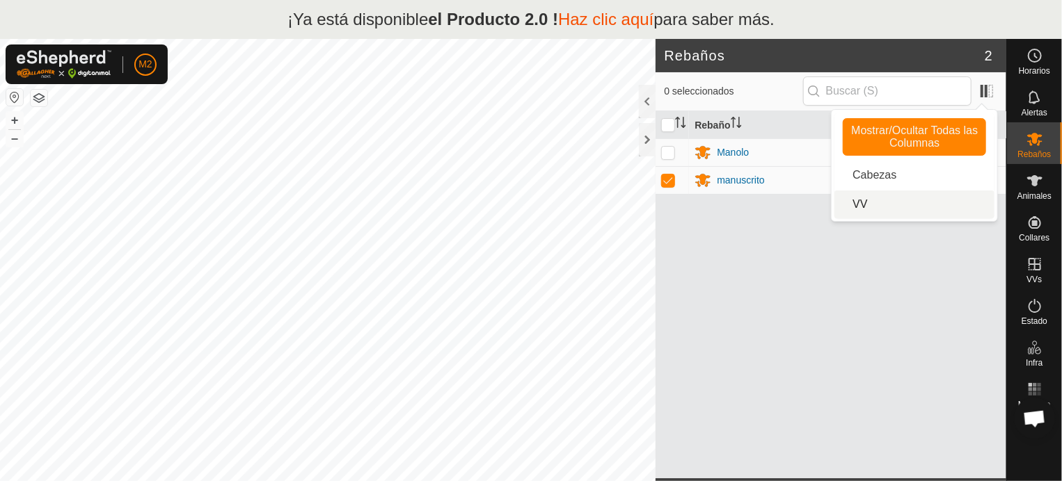
click at [857, 200] on li "VV" at bounding box center [914, 205] width 160 height 28
drag, startPoint x: 853, startPoint y: 277, endPoint x: 835, endPoint y: 285, distance: 19.9
click at [847, 282] on div "Rebaño Manolo manuscrito" at bounding box center [830, 294] width 351 height 367
click at [833, 286] on div "Rebaño Manolo manuscrito" at bounding box center [830, 294] width 351 height 367
